Goal: Find specific page/section: Find specific page/section

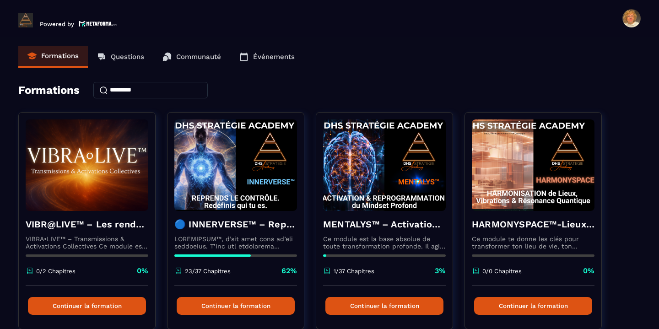
click at [275, 55] on p "Événements" at bounding box center [274, 57] width 42 height 8
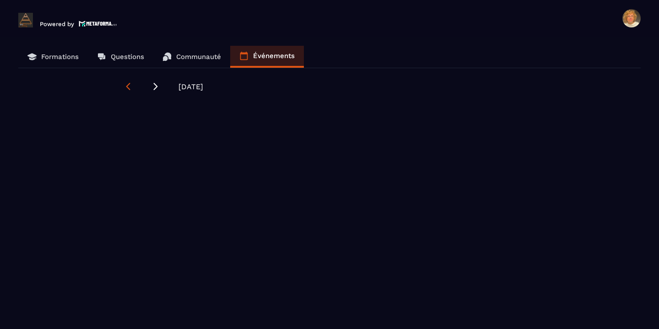
click at [125, 85] on icon at bounding box center [128, 86] width 9 height 9
